Goal: Task Accomplishment & Management: Manage account settings

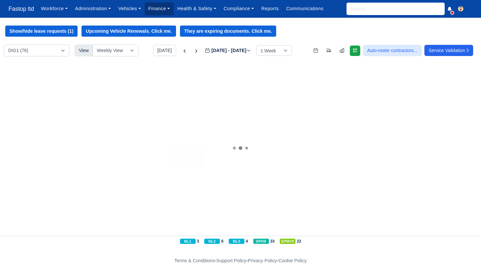
click at [162, 4] on link "Finance" at bounding box center [159, 8] width 29 height 13
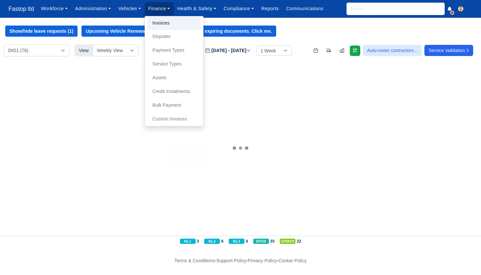
click at [171, 21] on link "Invoices" at bounding box center [174, 23] width 53 height 14
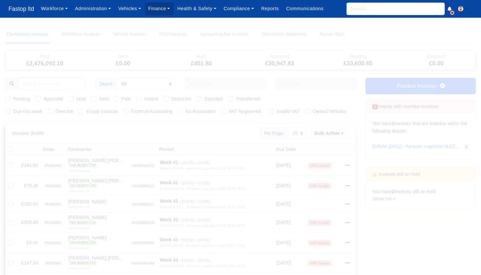
select select "25"
click at [91, 9] on link "Administration" at bounding box center [92, 8] width 43 height 13
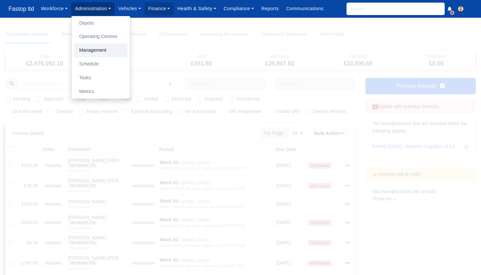
click at [97, 50] on link "Management" at bounding box center [100, 51] width 53 height 14
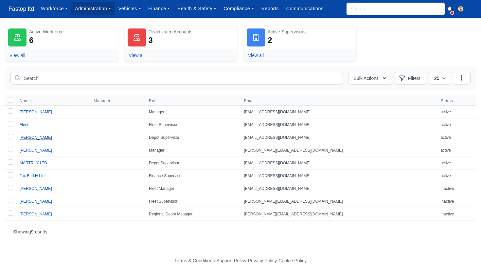
scroll to position [0, 0]
click at [35, 164] on link "MARTRHY LTD" at bounding box center [33, 163] width 27 height 5
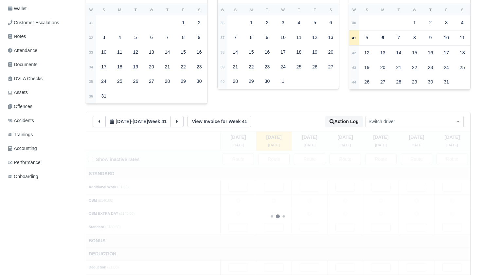
scroll to position [128, 0]
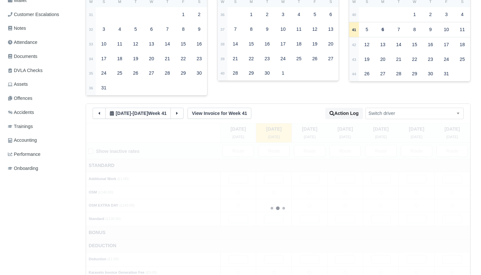
click at [98, 111] on icon at bounding box center [99, 113] width 5 height 5
type input "60"
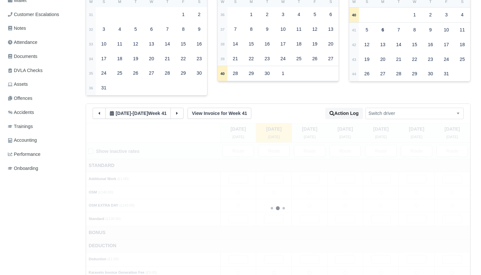
type input "60"
type input "1"
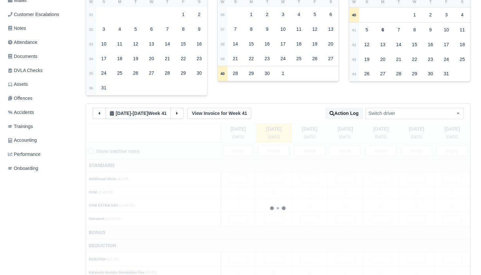
type input "1"
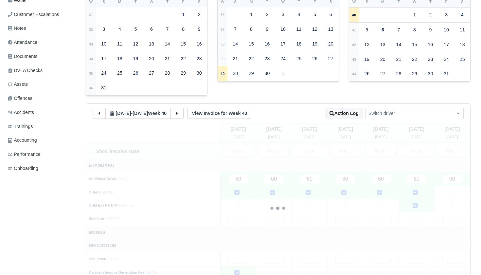
click at [98, 111] on icon at bounding box center [99, 113] width 5 height 5
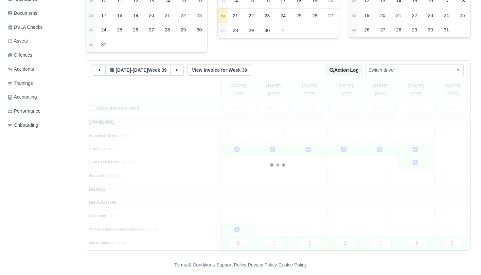
scroll to position [171, 0]
click at [179, 68] on icon at bounding box center [177, 70] width 5 height 5
type input "60"
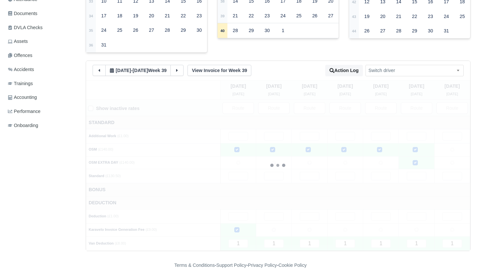
type input "60"
click at [100, 69] on icon at bounding box center [100, 70] width 2 height 3
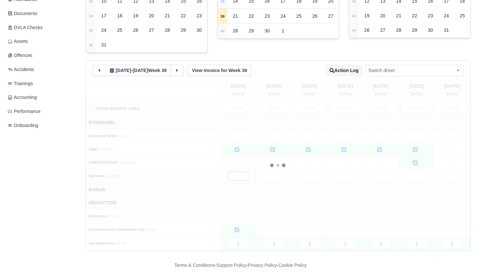
click at [240, 173] on input "text" at bounding box center [238, 176] width 20 height 9
click at [449, 213] on input "text" at bounding box center [453, 216] width 20 height 9
type input "200"
click at [433, 196] on td "Deduction" at bounding box center [278, 202] width 384 height 13
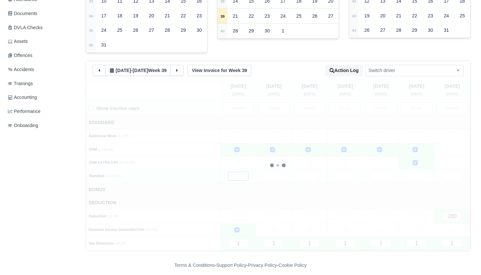
click at [241, 173] on input "text" at bounding box center [238, 176] width 20 height 9
type input "5"
click at [279, 172] on input "text" at bounding box center [274, 176] width 20 height 9
type input "5"
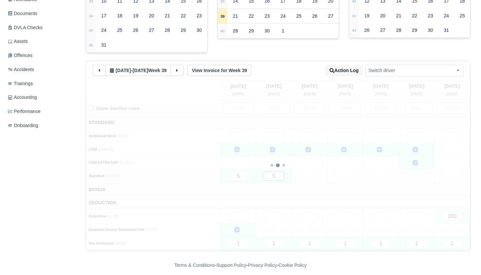
type input "5"
click at [308, 172] on input "text" at bounding box center [310, 176] width 20 height 9
type input "5"
click at [346, 173] on input "text" at bounding box center [346, 176] width 20 height 9
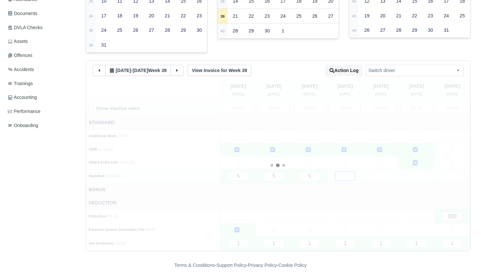
type input "5"
click at [381, 173] on input "text" at bounding box center [381, 176] width 20 height 9
click at [415, 172] on input "text" at bounding box center [417, 176] width 20 height 9
click at [449, 172] on input "text" at bounding box center [453, 176] width 20 height 9
click at [423, 173] on input "5" at bounding box center [417, 176] width 20 height 9
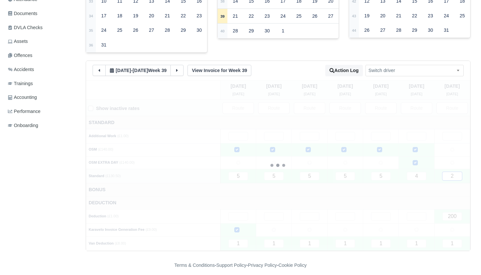
click at [457, 172] on input "2" at bounding box center [453, 176] width 20 height 9
click at [387, 174] on input "5" at bounding box center [380, 176] width 20 height 9
click at [456, 173] on input "3" at bounding box center [452, 176] width 20 height 9
click at [413, 184] on td "Bonus" at bounding box center [277, 189] width 384 height 13
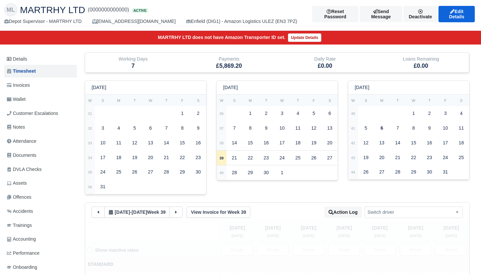
scroll to position [22, 1]
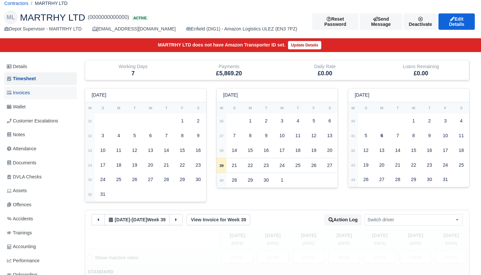
click at [24, 92] on span "Invoices" at bounding box center [18, 93] width 23 height 8
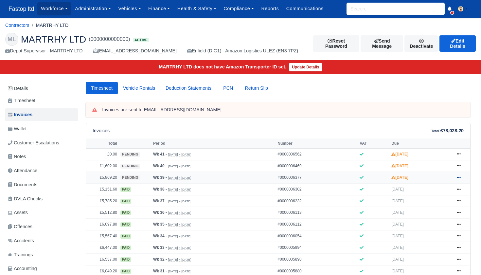
click at [460, 178] on icon at bounding box center [459, 177] width 4 height 1
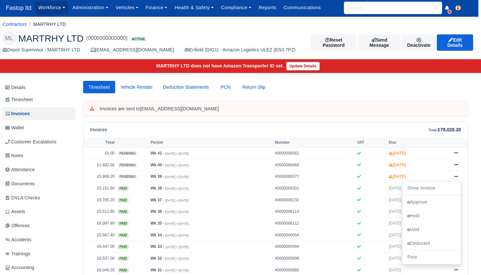
scroll to position [2, 3]
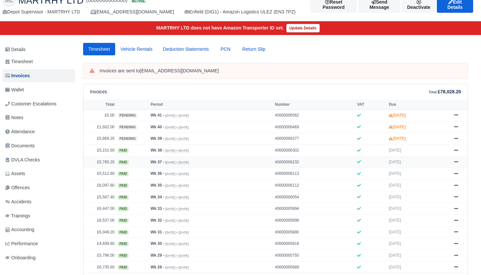
scroll to position [39, 3]
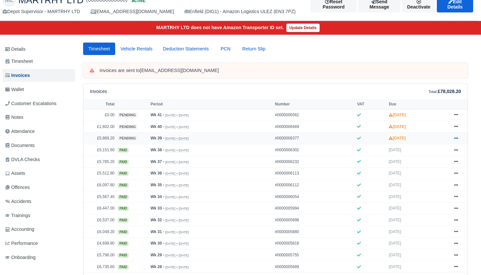
click at [457, 140] on icon at bounding box center [456, 138] width 4 height 4
click at [424, 171] on link "Approve" at bounding box center [432, 164] width 58 height 14
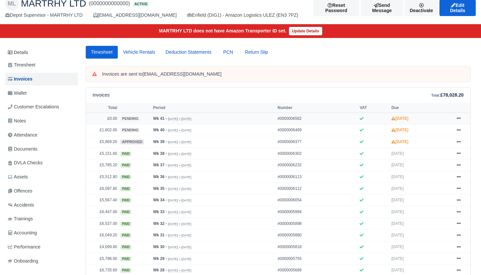
scroll to position [49, 0]
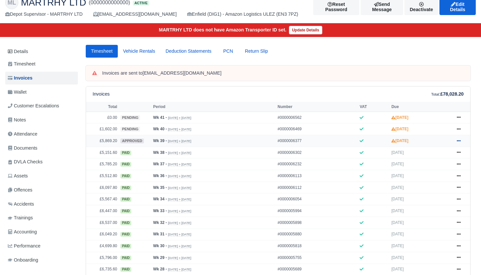
click at [459, 141] on icon at bounding box center [459, 140] width 4 height 1
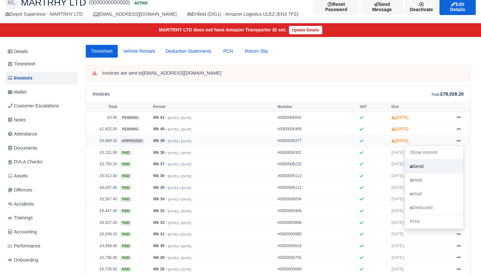
click at [425, 173] on link "Send" at bounding box center [434, 167] width 58 height 14
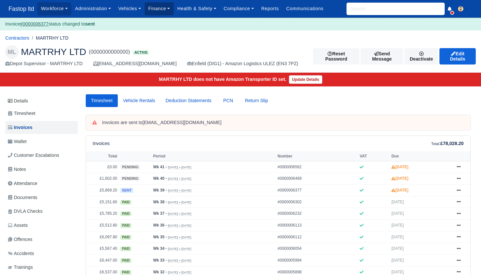
click at [157, 11] on link "Finance" at bounding box center [159, 8] width 29 height 13
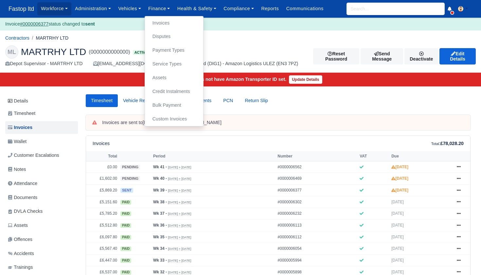
click at [158, 18] on link "Invoices" at bounding box center [174, 23] width 53 height 14
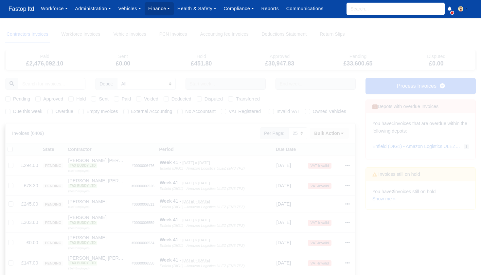
select select "25"
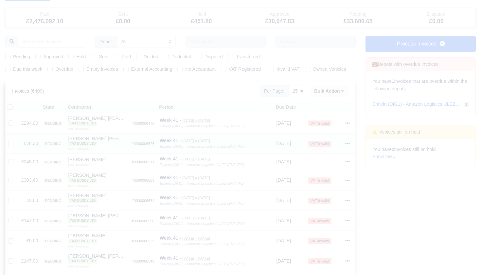
scroll to position [47, 0]
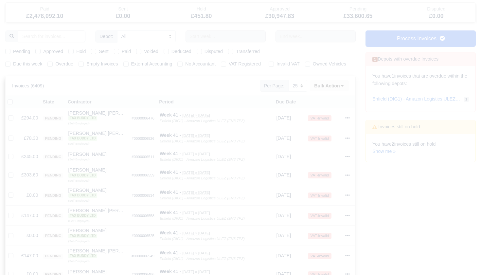
click at [13, 63] on label "Due this week" at bounding box center [27, 64] width 29 height 8
click at [7, 63] on input "Due this week" at bounding box center [7, 62] width 5 height 5
checkbox input "true"
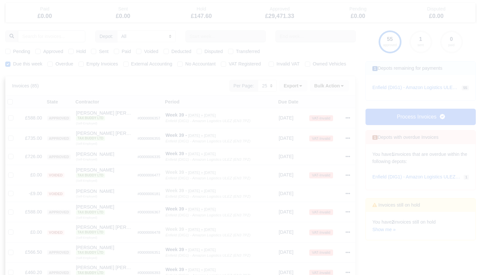
click at [13, 51] on label "Pending" at bounding box center [21, 52] width 17 height 8
click at [6, 51] on input "Pending" at bounding box center [7, 50] width 5 height 5
checkbox input "true"
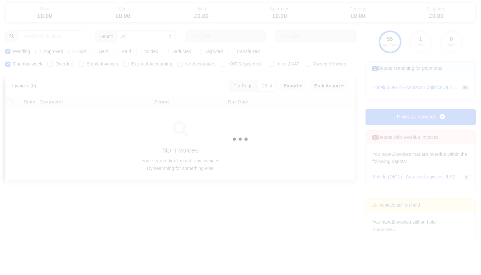
click at [43, 51] on label "Approved" at bounding box center [53, 52] width 20 height 8
click at [39, 51] on input "Approved" at bounding box center [37, 50] width 5 height 5
checkbox input "true"
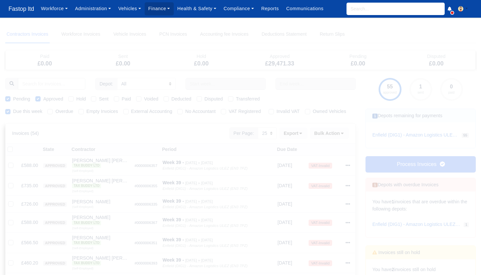
click at [99, 98] on label "Sent" at bounding box center [103, 99] width 9 height 8
click at [96, 98] on input "Sent" at bounding box center [93, 97] width 5 height 5
checkbox input "true"
click at [99, 100] on label "Sent" at bounding box center [103, 99] width 9 height 8
click at [95, 100] on input "Sent" at bounding box center [93, 97] width 5 height 5
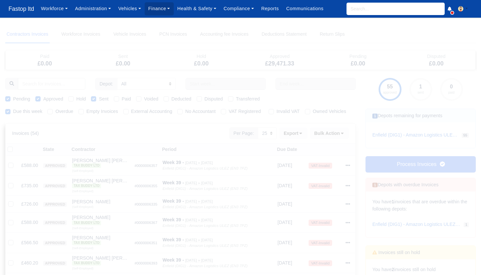
checkbox input "false"
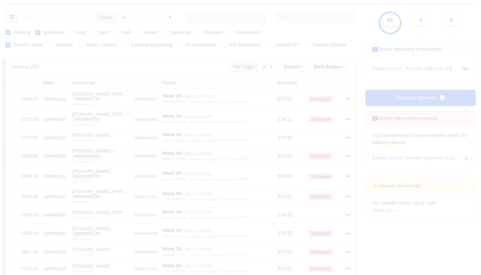
scroll to position [75, 0]
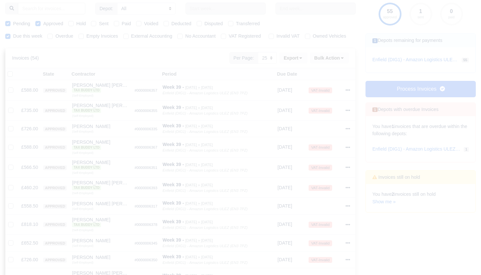
click at [15, 70] on label at bounding box center [15, 70] width 0 height 0
click at [9, 76] on input "checkbox" at bounding box center [10, 72] width 5 height 5
checkbox input "true"
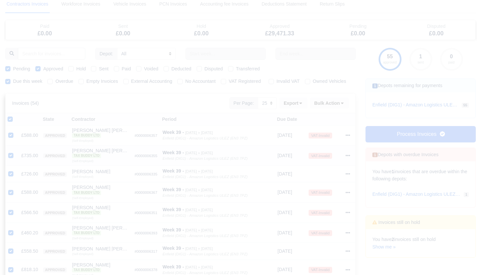
scroll to position [28, 0]
click at [343, 107] on icon at bounding box center [342, 105] width 5 height 5
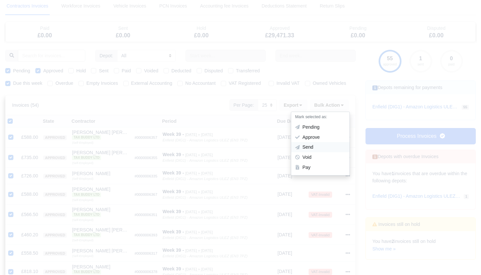
click at [315, 152] on div "Send" at bounding box center [320, 147] width 58 height 10
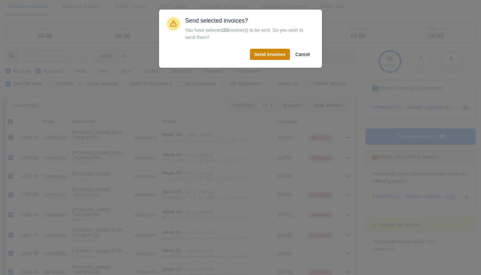
click at [267, 59] on button "Send invoices" at bounding box center [270, 54] width 40 height 11
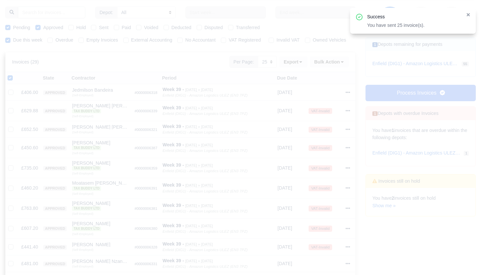
scroll to position [71, 0]
click at [15, 74] on label at bounding box center [15, 74] width 0 height 0
click at [9, 80] on input "checkbox" at bounding box center [10, 76] width 5 height 5
checkbox input "false"
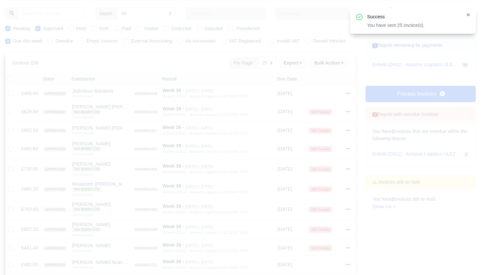
click at [15, 75] on label at bounding box center [15, 75] width 0 height 0
click at [9, 81] on input "checkbox" at bounding box center [10, 77] width 5 height 5
checkbox input "true"
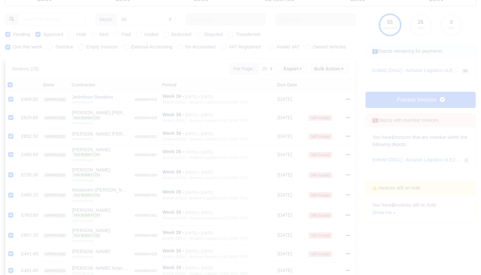
scroll to position [62, 0]
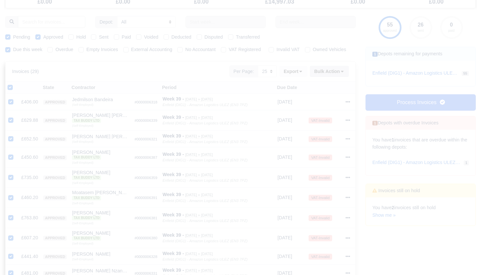
click at [347, 77] on button "Bulk Action" at bounding box center [329, 71] width 39 height 11
click at [314, 118] on div "Send" at bounding box center [320, 114] width 58 height 10
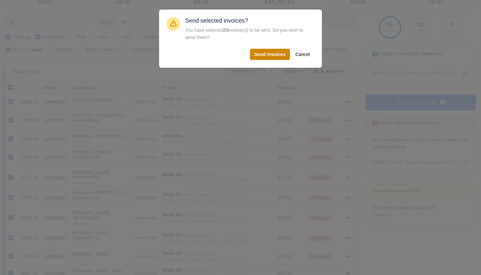
click at [266, 49] on button "Send invoices" at bounding box center [270, 54] width 40 height 11
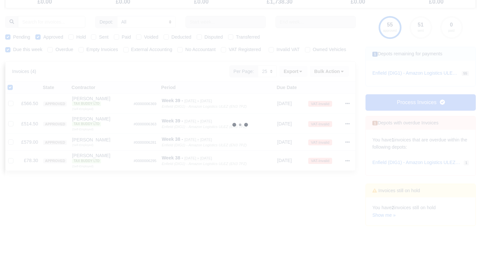
click at [15, 84] on label at bounding box center [15, 84] width 0 height 0
click at [11, 89] on input "checkbox" at bounding box center [10, 86] width 5 height 5
checkbox input "false"
click at [15, 84] on label at bounding box center [15, 84] width 0 height 0
click at [11, 89] on input "checkbox" at bounding box center [10, 86] width 5 height 5
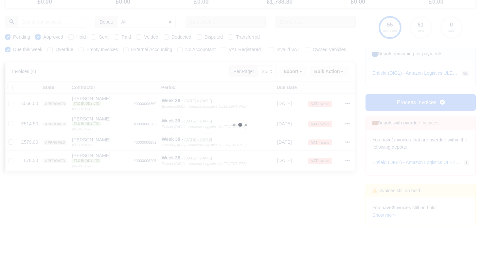
checkbox input "true"
click at [342, 74] on icon at bounding box center [342, 71] width 5 height 5
click at [314, 119] on div "Send" at bounding box center [320, 114] width 58 height 10
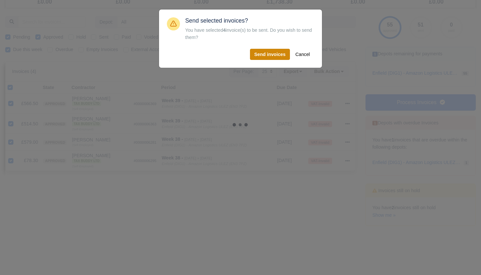
click at [264, 52] on button "Send invoices" at bounding box center [270, 54] width 40 height 11
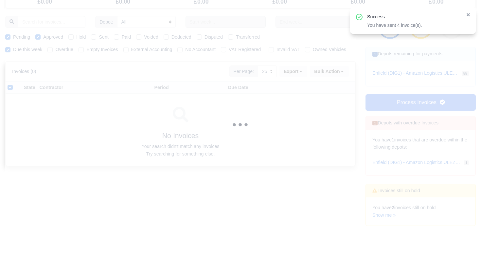
click at [15, 84] on label at bounding box center [15, 84] width 0 height 0
click at [9, 89] on input "checkbox" at bounding box center [10, 86] width 5 height 5
checkbox input "false"
click at [99, 35] on label "Sent" at bounding box center [103, 37] width 9 height 8
click at [95, 35] on input "Sent" at bounding box center [93, 35] width 5 height 5
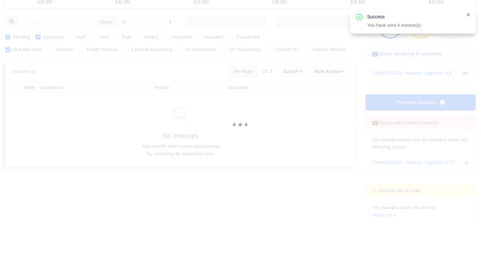
checkbox input "true"
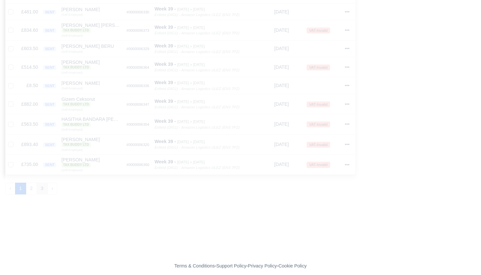
click at [43, 184] on button "3" at bounding box center [42, 189] width 11 height 12
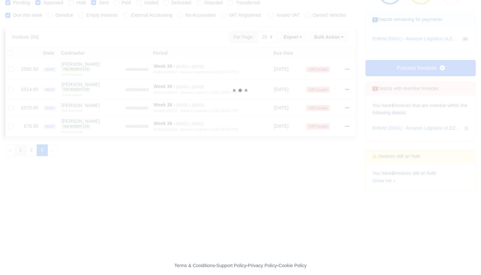
click at [22, 156] on button "1" at bounding box center [20, 150] width 11 height 12
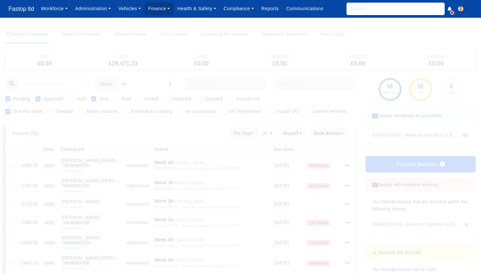
drag, startPoint x: 95, startPoint y: 99, endPoint x: 85, endPoint y: 104, distance: 11.4
click at [99, 99] on label "Sent" at bounding box center [103, 99] width 9 height 8
click at [95, 99] on input "Sent" at bounding box center [93, 97] width 5 height 5
checkbox input "false"
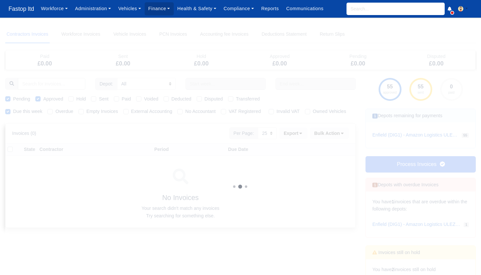
drag, startPoint x: 39, startPoint y: 99, endPoint x: 32, endPoint y: 105, distance: 9.5
click at [43, 99] on label "Approved" at bounding box center [53, 99] width 20 height 8
click at [39, 99] on input "Approved" at bounding box center [37, 97] width 5 height 5
checkbox input "false"
drag, startPoint x: 7, startPoint y: 111, endPoint x: 9, endPoint y: 108, distance: 3.8
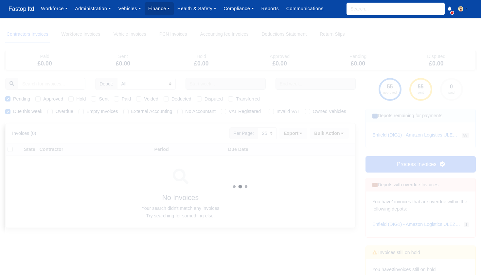
click at [13, 111] on label "Due this week" at bounding box center [27, 112] width 29 height 8
click at [7, 111] on input "Due this week" at bounding box center [7, 110] width 5 height 5
checkbox input "false"
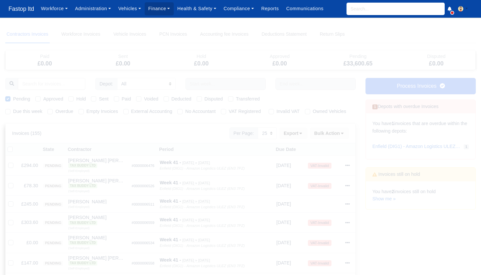
drag, startPoint x: 9, startPoint y: 99, endPoint x: 17, endPoint y: 103, distance: 9.2
click at [13, 99] on label "Pending" at bounding box center [21, 99] width 17 height 8
click at [9, 99] on input "Pending" at bounding box center [7, 97] width 5 height 5
checkbox input "false"
